Goal: Navigation & Orientation: Find specific page/section

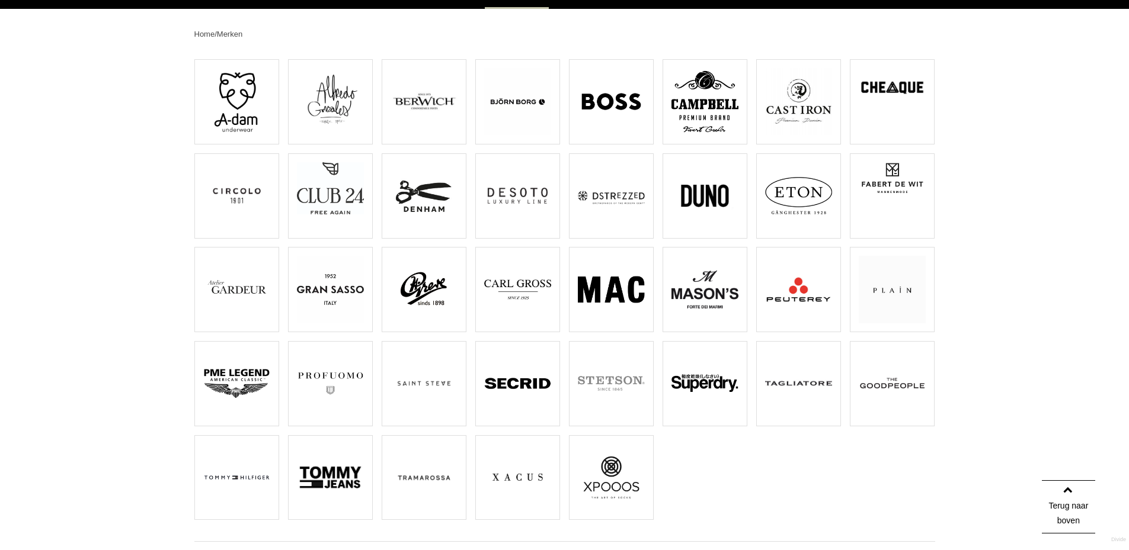
click at [332, 379] on img at bounding box center [330, 383] width 67 height 67
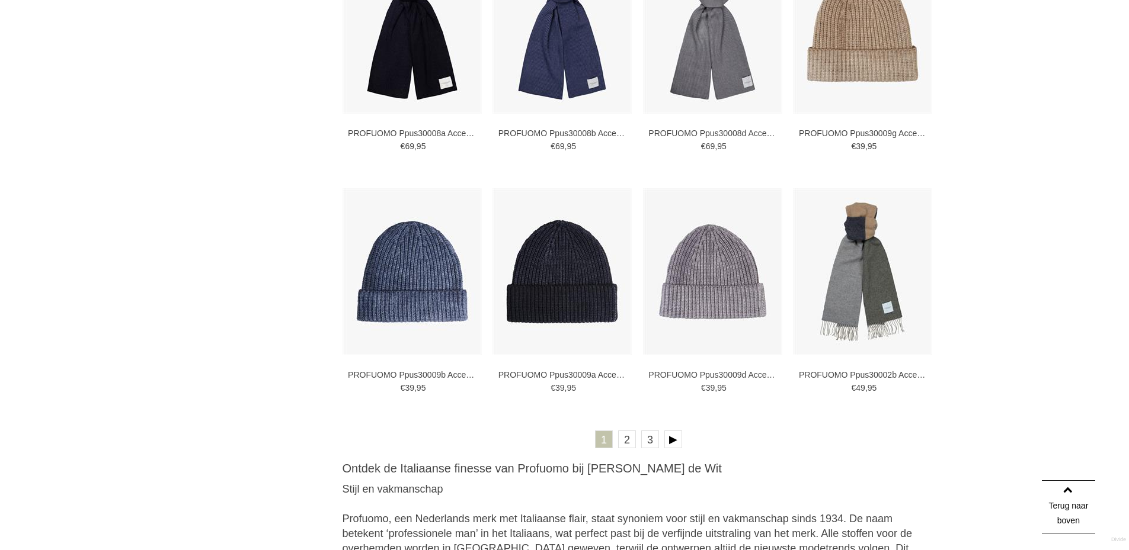
scroll to position [2251, 0]
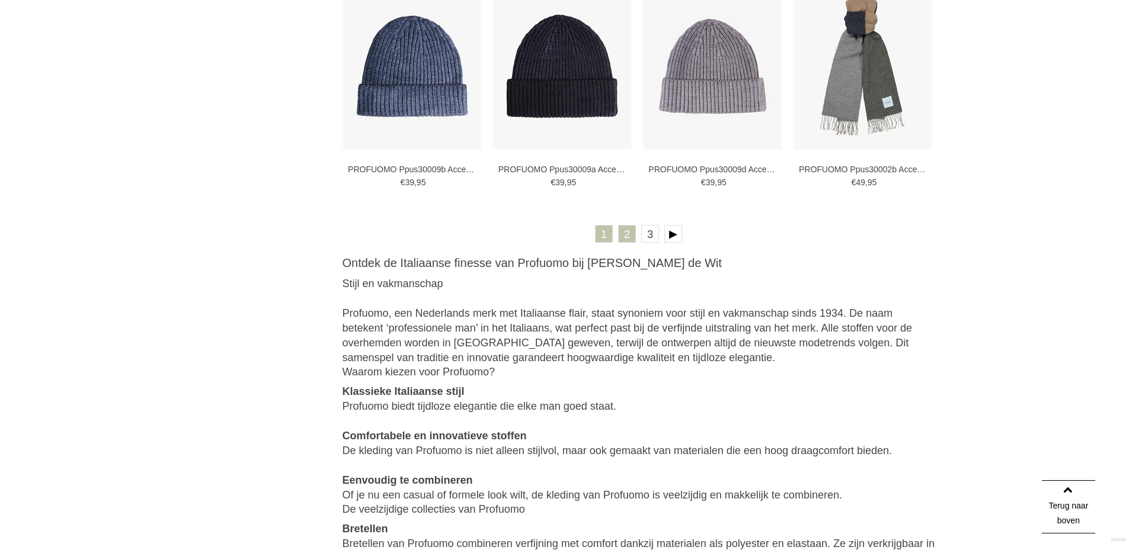
click at [626, 237] on link "2" at bounding box center [627, 234] width 18 height 18
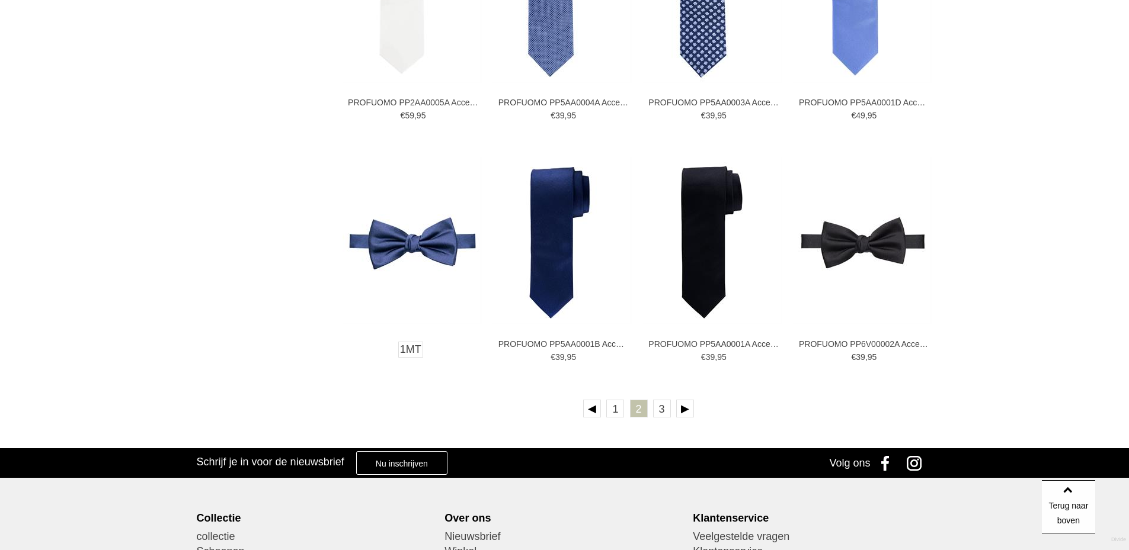
scroll to position [2073, 0]
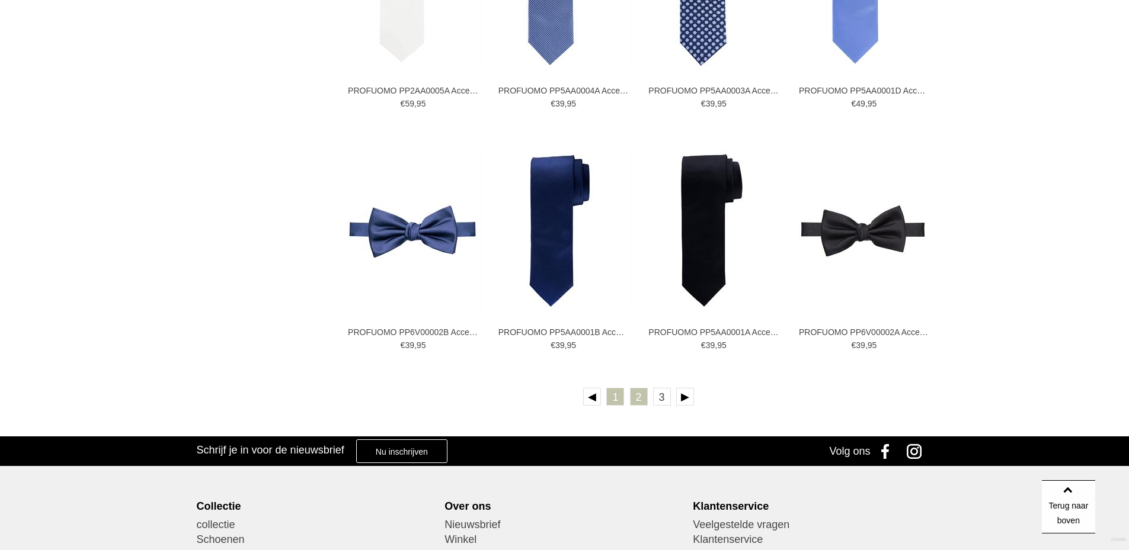
click at [613, 402] on link "1" at bounding box center [615, 397] width 18 height 18
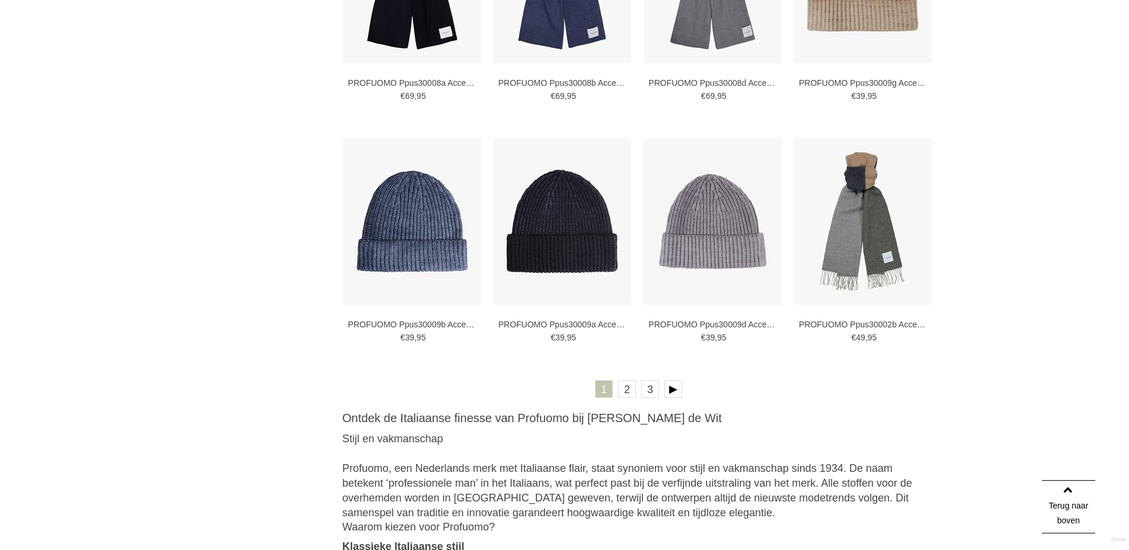
scroll to position [2192, 0]
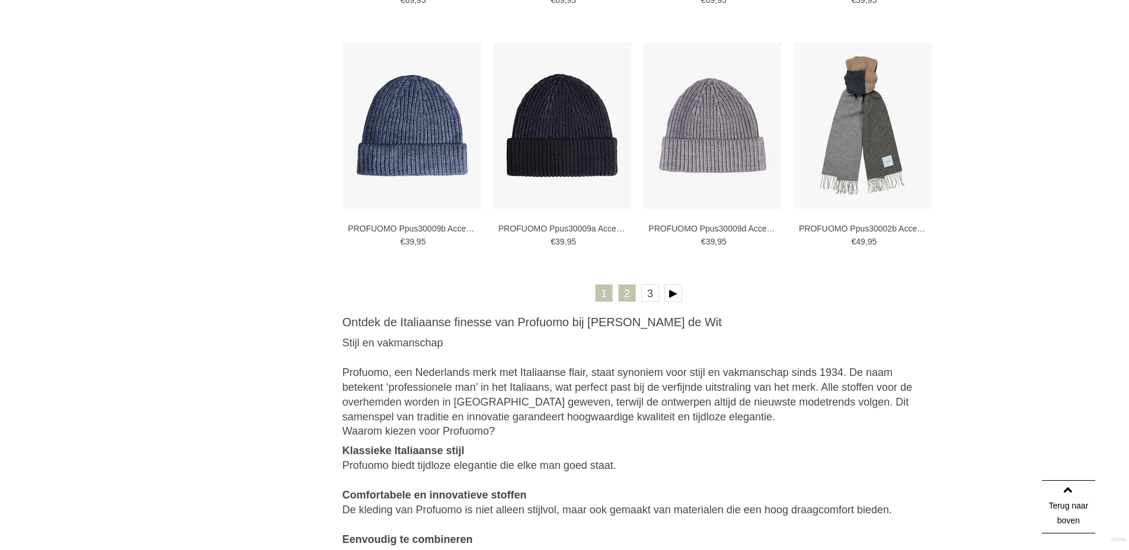
click at [630, 296] on link "2" at bounding box center [627, 293] width 18 height 18
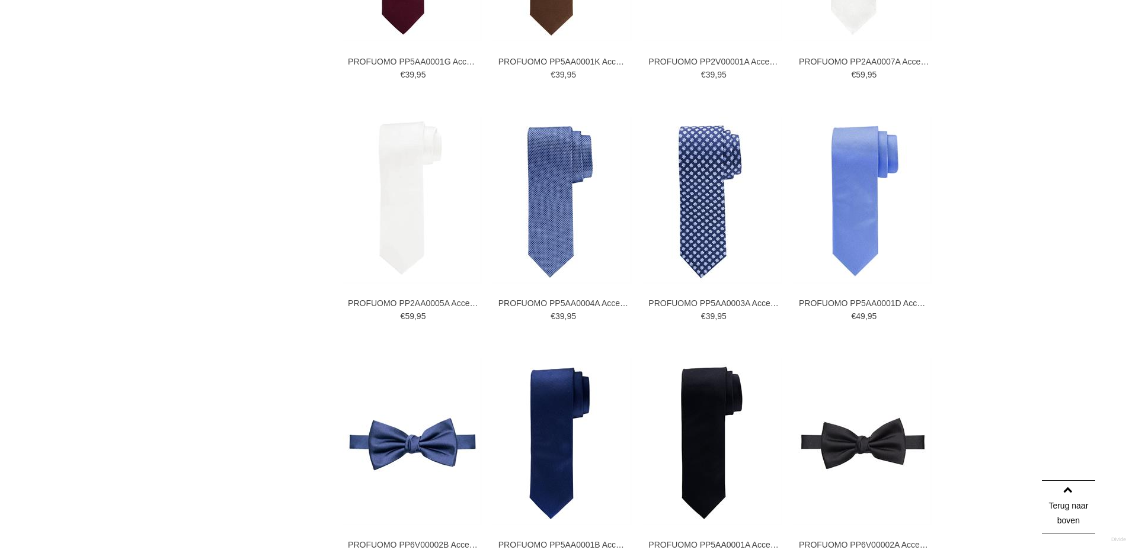
scroll to position [2133, 0]
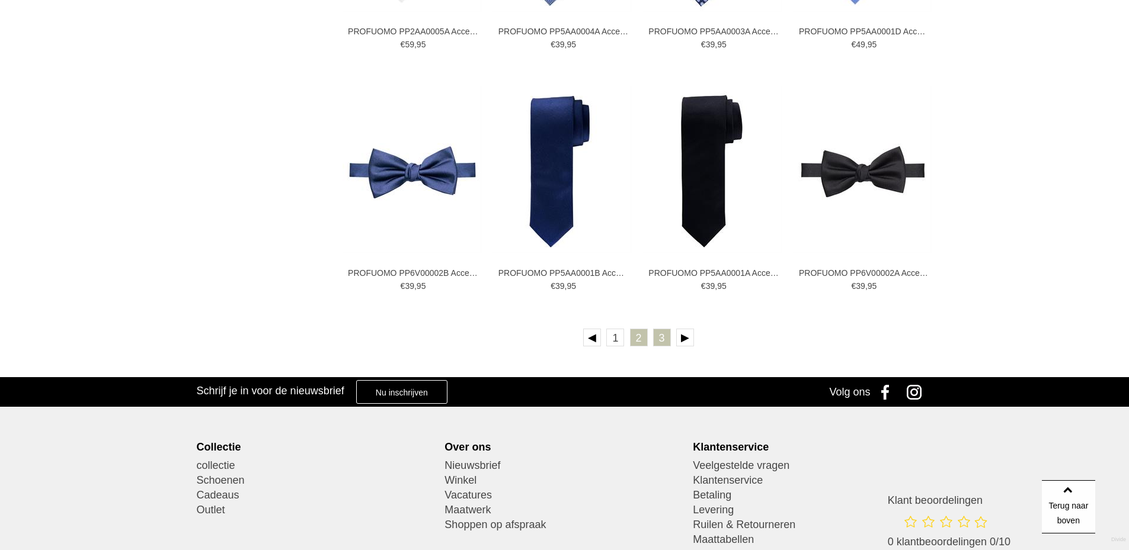
click at [664, 336] on link "3" at bounding box center [662, 338] width 18 height 18
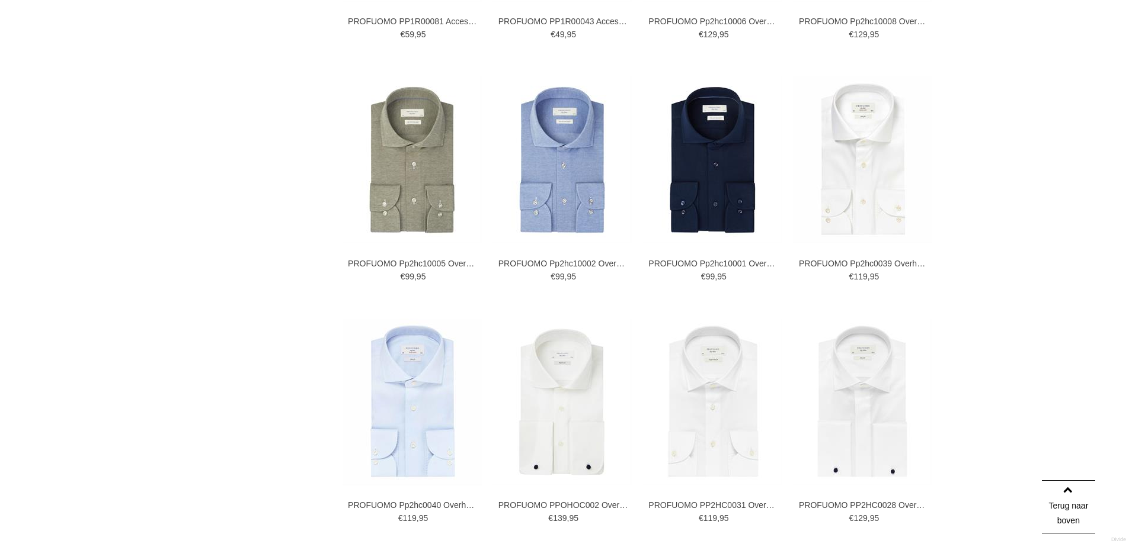
scroll to position [2133, 0]
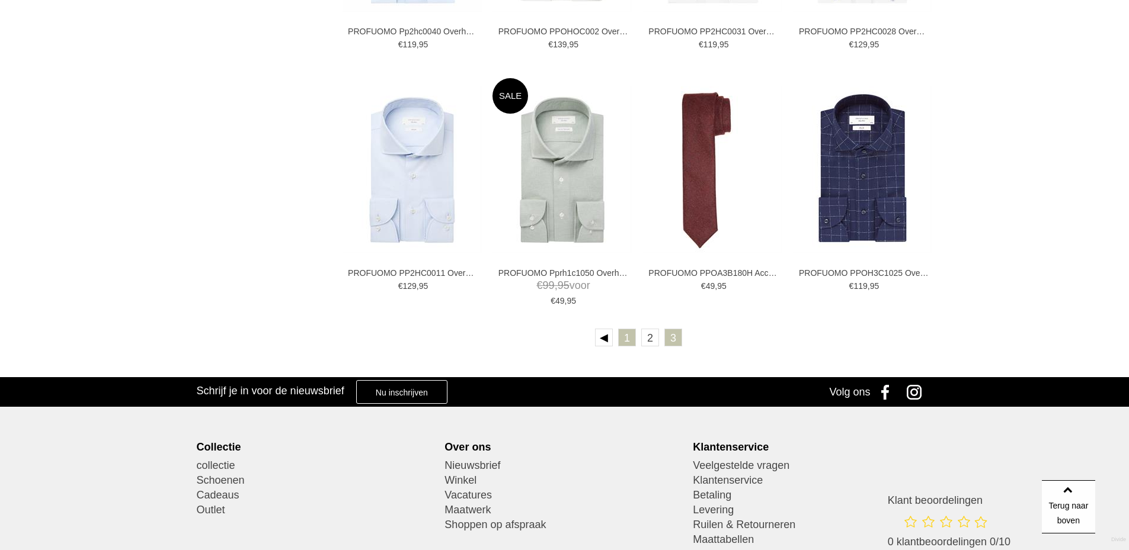
click at [628, 338] on link "1" at bounding box center [627, 338] width 18 height 18
